Goal: Transaction & Acquisition: Purchase product/service

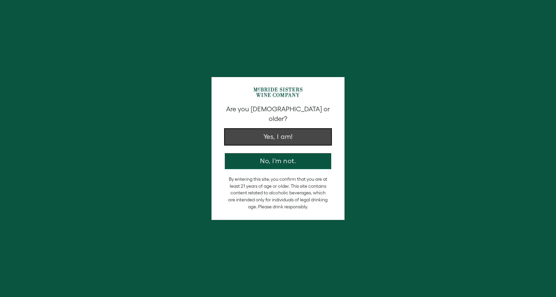
click at [296, 130] on button "Yes, I am!" at bounding box center [278, 137] width 106 height 16
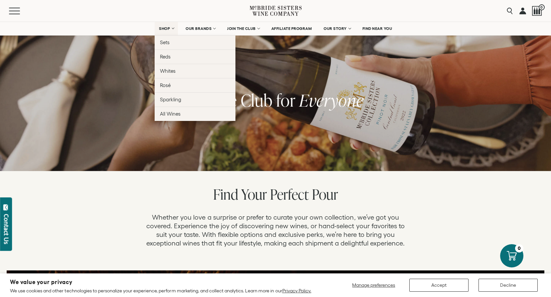
click at [169, 29] on link "SHOP" at bounding box center [166, 28] width 23 height 13
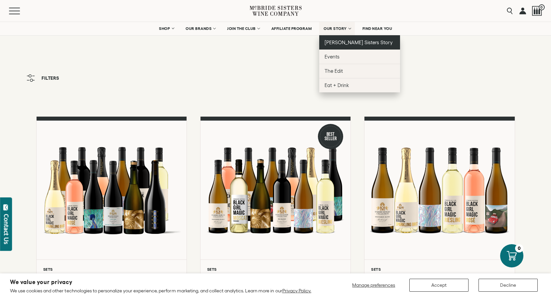
click at [336, 46] on link "[PERSON_NAME] Sisters Story" at bounding box center [359, 42] width 81 height 14
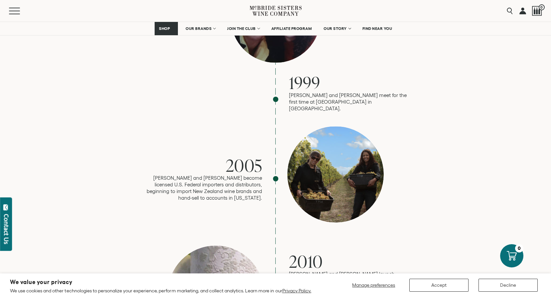
scroll to position [498, 0]
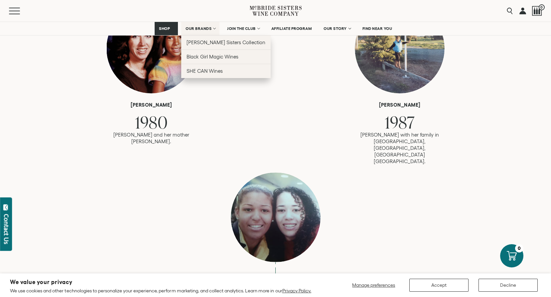
click at [200, 27] on span "OUR BRANDS" at bounding box center [198, 28] width 26 height 5
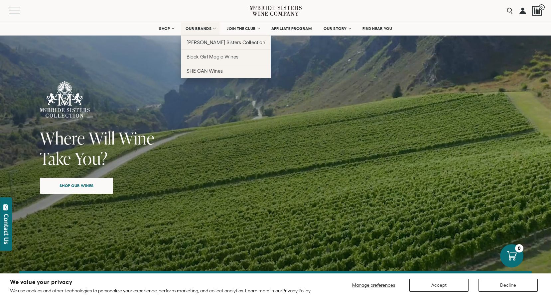
click at [200, 29] on span "OUR BRANDS" at bounding box center [198, 28] width 26 height 5
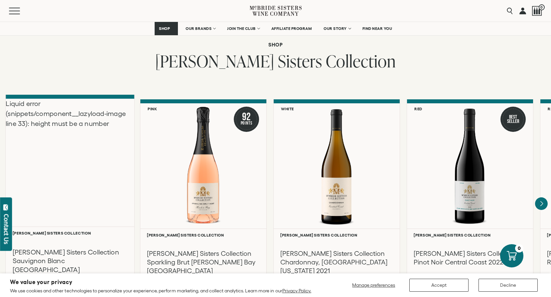
scroll to position [498, 0]
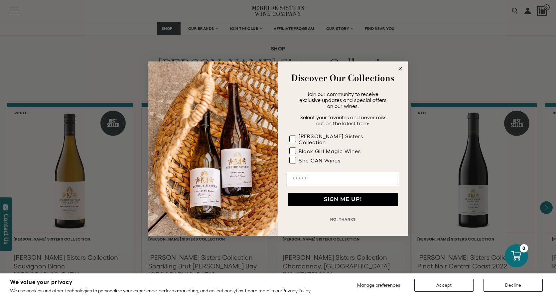
click at [401, 70] on icon "Close dialog" at bounding box center [399, 68] width 3 height 3
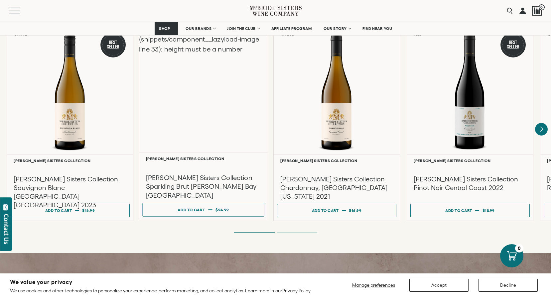
scroll to position [598, 0]
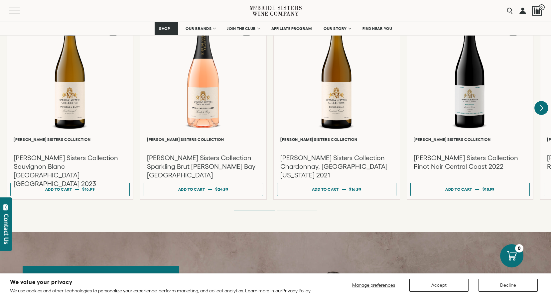
click at [538, 103] on icon "Next" at bounding box center [541, 108] width 14 height 14
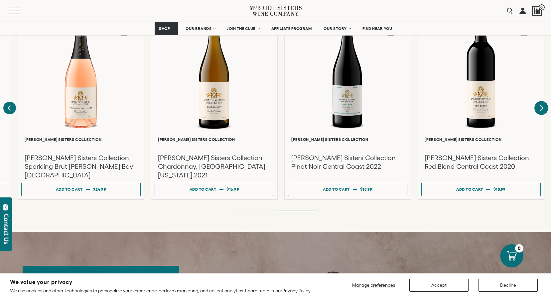
click at [0, 0] on div "Liquid error (snippets/component__lazyload-image line 33): height must be a num…" at bounding box center [0, 0] width 0 height 0
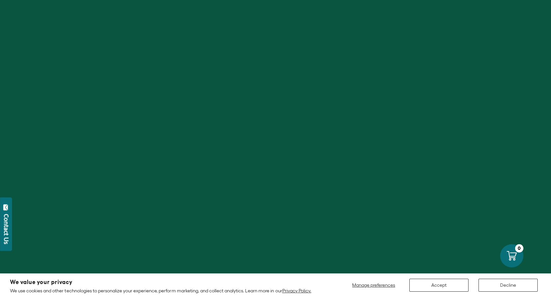
scroll to position [598, 0]
